Goal: Transaction & Acquisition: Obtain resource

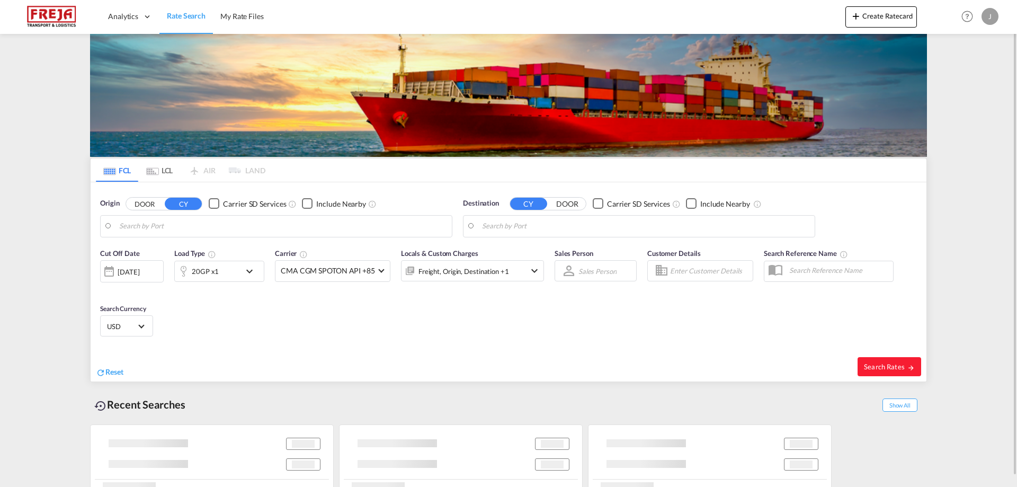
type input "[PERSON_NAME] ([PERSON_NAME]), [GEOGRAPHIC_DATA]"
type input "[GEOGRAPHIC_DATA], NOOSL"
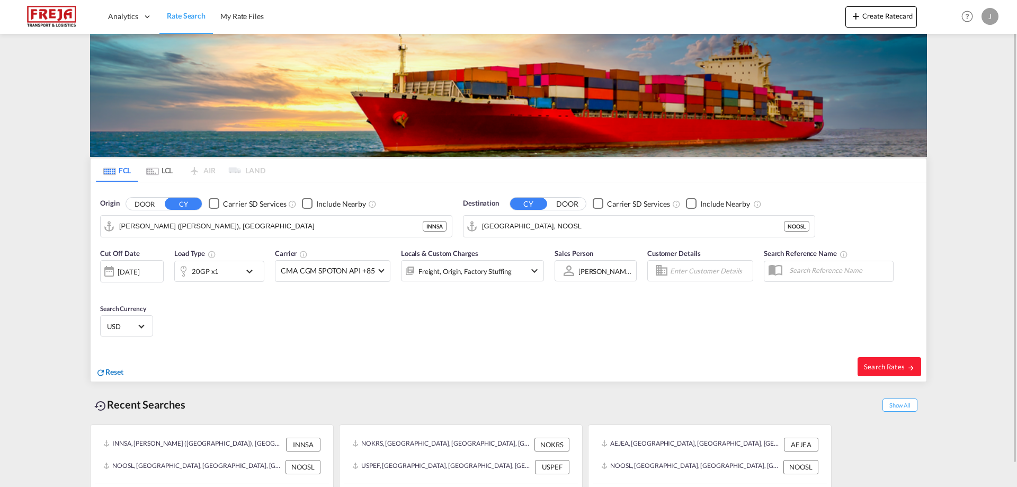
click at [118, 372] on span "Reset" at bounding box center [114, 371] width 18 height 9
click at [206, 225] on body "Analytics Reports Dashboard Rate Search My Rate Files Analytics" at bounding box center [508, 243] width 1017 height 487
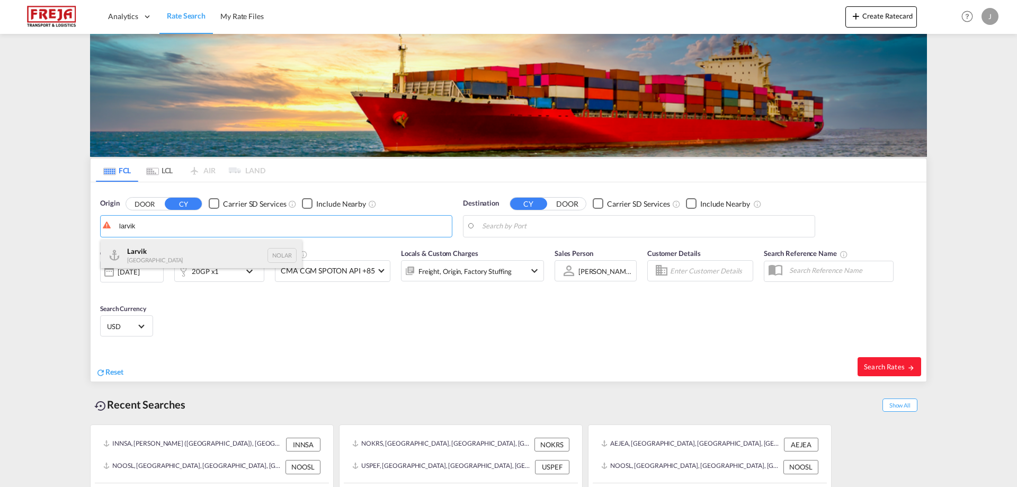
click at [184, 252] on div "Larvik Norway NOLAR" at bounding box center [201, 255] width 201 height 32
type input "Larvik, NOLAR"
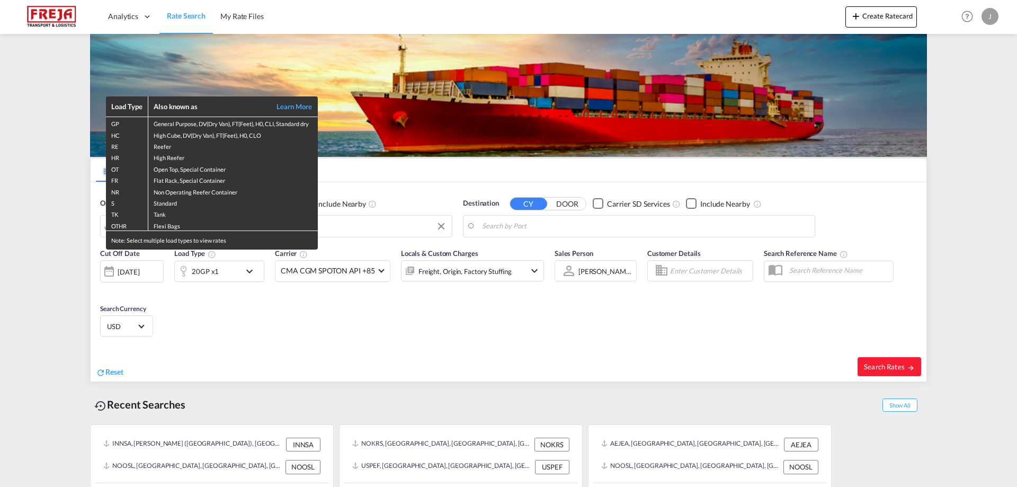
click at [585, 221] on div "Load Type Also known as Learn More GP General Purpose, DV(Dry Van), FT(Feet), H…" at bounding box center [508, 243] width 1017 height 487
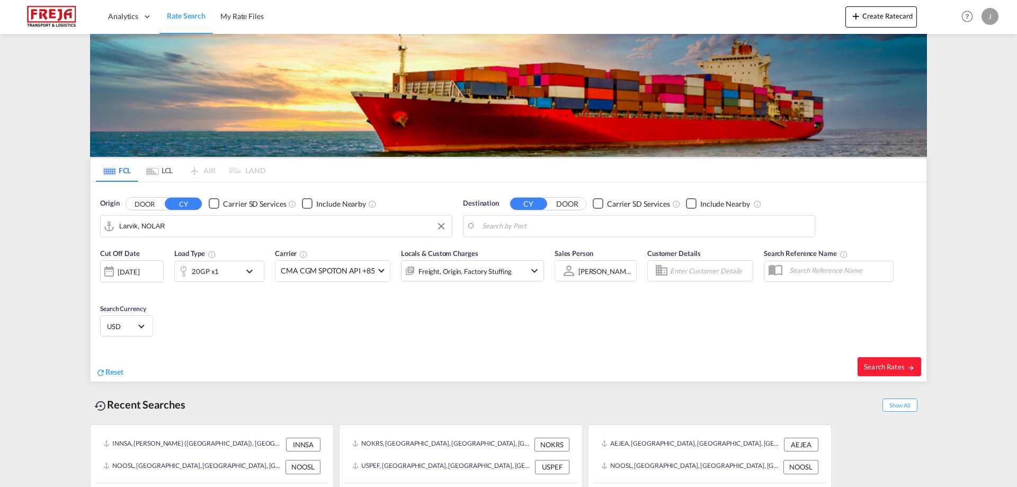
click at [585, 221] on body "Analytics Reports Dashboard Rate Search My Rate Files Analytics" at bounding box center [508, 243] width 1017 height 487
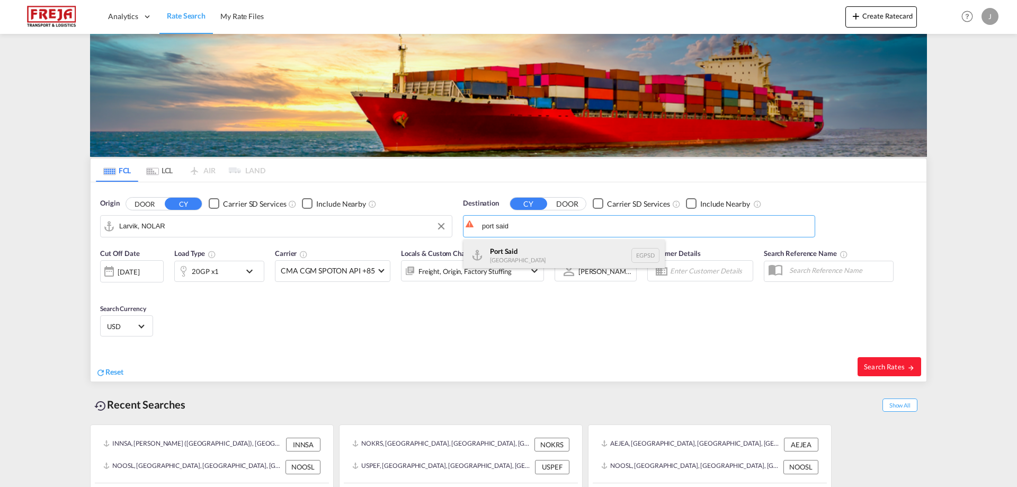
click at [565, 255] on div "Port Said [GEOGRAPHIC_DATA] EGPSD" at bounding box center [564, 255] width 201 height 32
type input "[GEOGRAPHIC_DATA], EGPSD"
click at [139, 273] on div "[DATE]" at bounding box center [129, 272] width 22 height 10
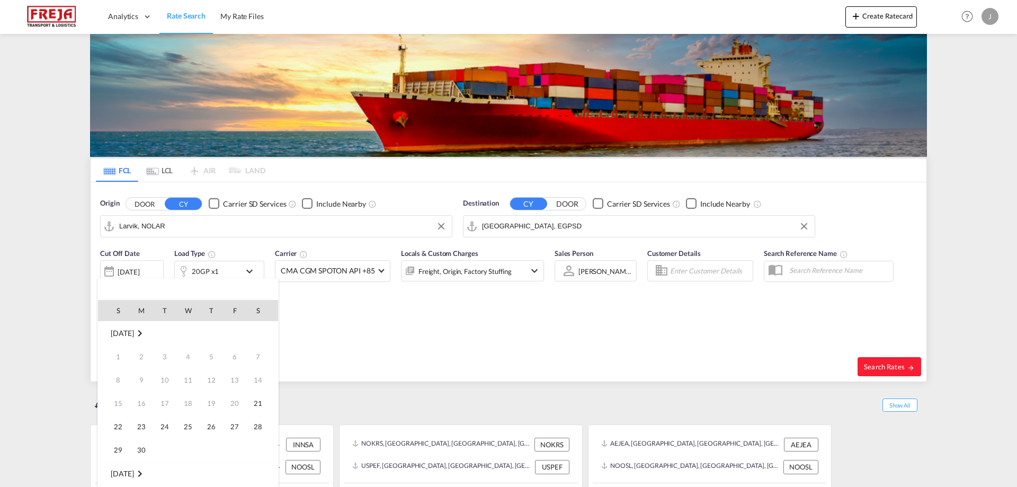
scroll to position [421, 0]
click at [167, 427] on span "23" at bounding box center [164, 426] width 21 height 21
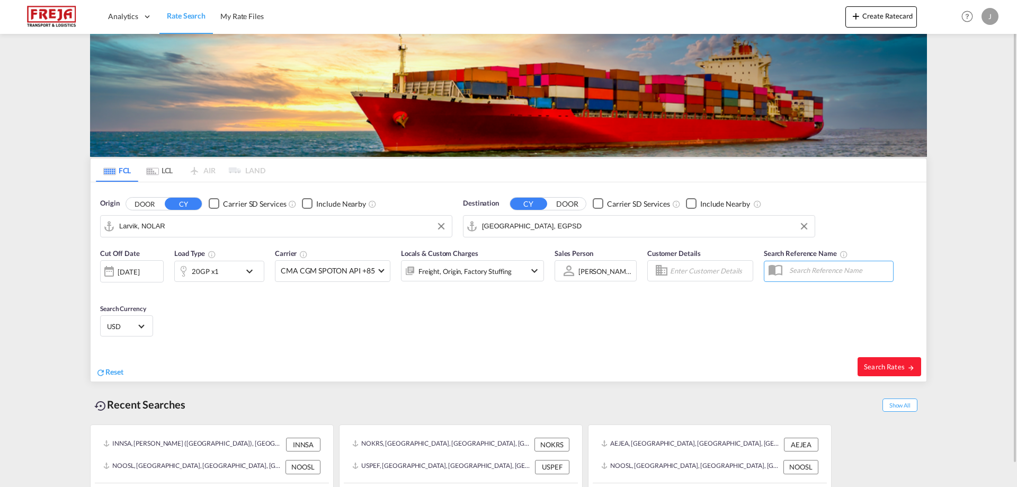
click at [251, 269] on md-icon "icon-chevron-down" at bounding box center [252, 271] width 18 height 13
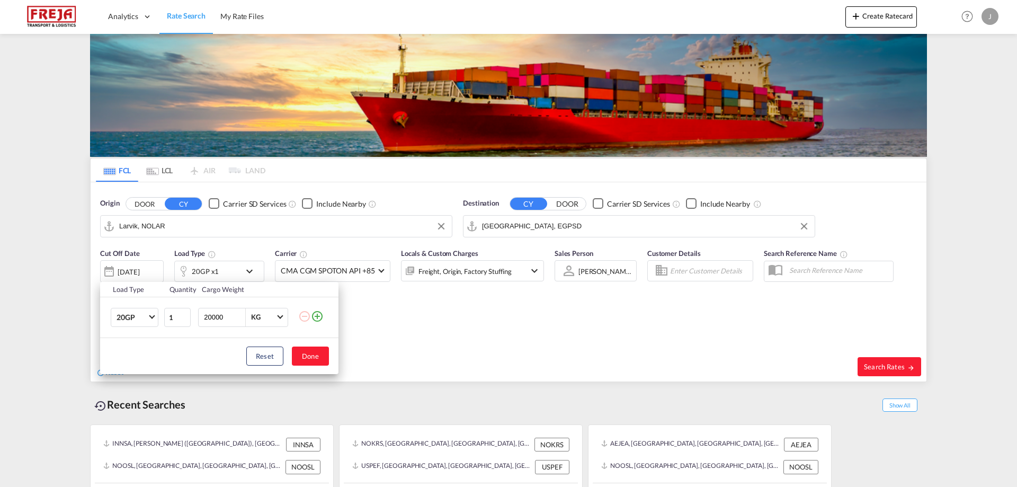
click at [210, 316] on input "20000" at bounding box center [224, 317] width 42 height 18
type input "27000"
click at [301, 357] on button "Done" at bounding box center [310, 356] width 37 height 19
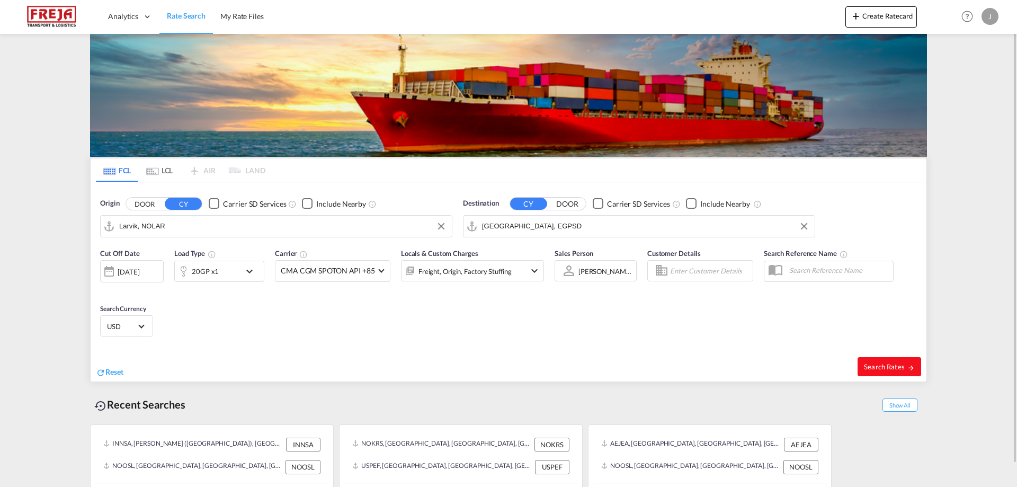
click at [882, 365] on span "Search Rates" at bounding box center [889, 366] width 51 height 8
type input "NOLAR to EGPSD / [DATE]"
